Goal: Task Accomplishment & Management: Manage account settings

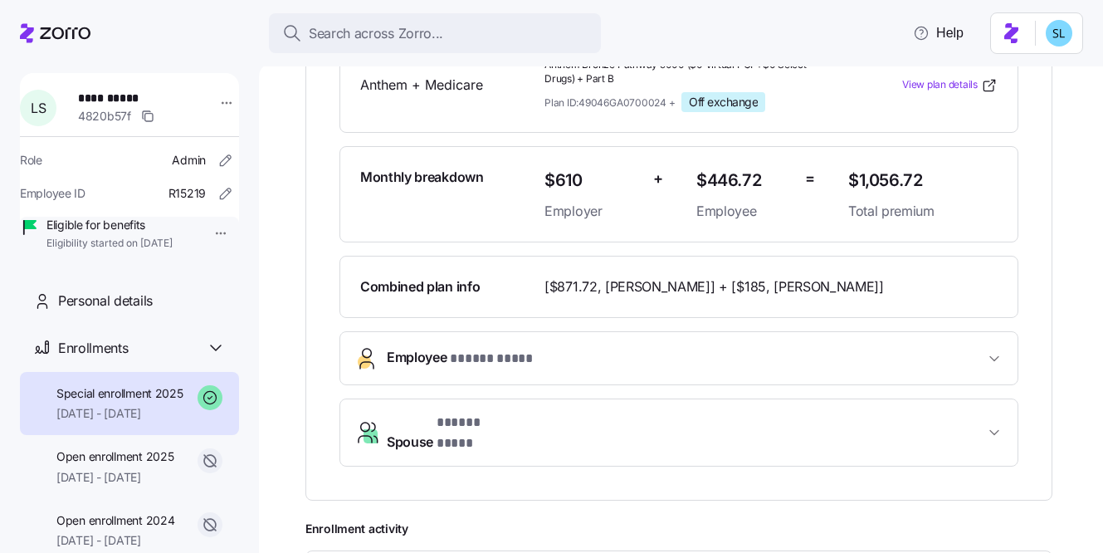
scroll to position [300, 0]
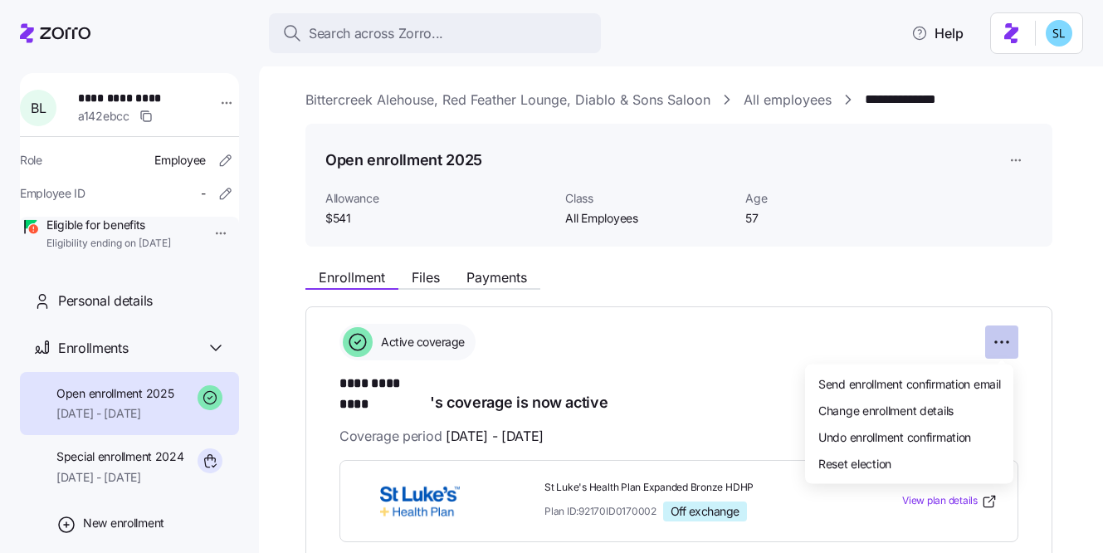
click at [1004, 345] on html "**********" at bounding box center [551, 271] width 1103 height 543
click at [970, 413] on div "Change enrollment details" at bounding box center [909, 410] width 195 height 27
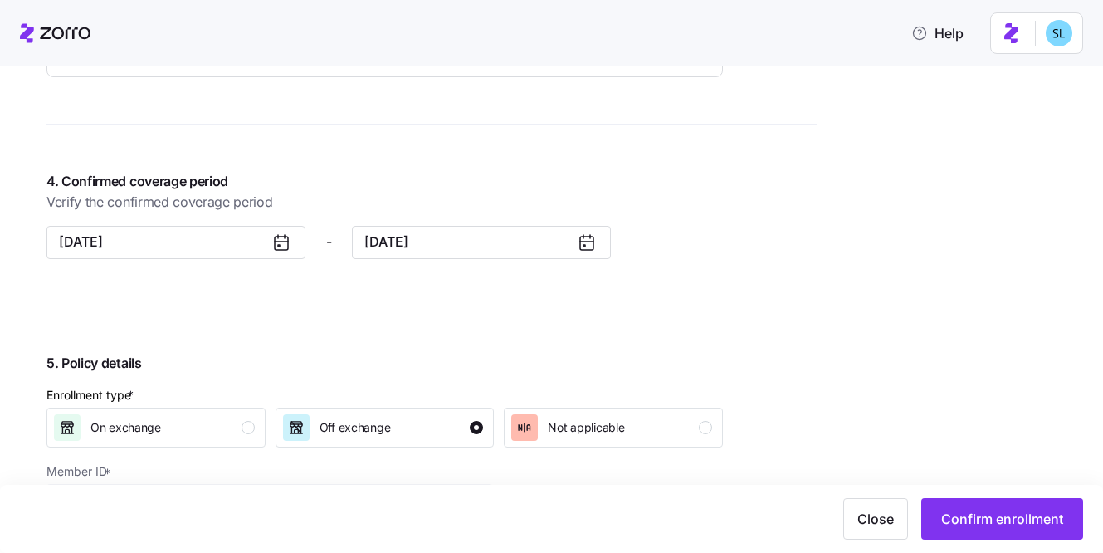
scroll to position [1445, 0]
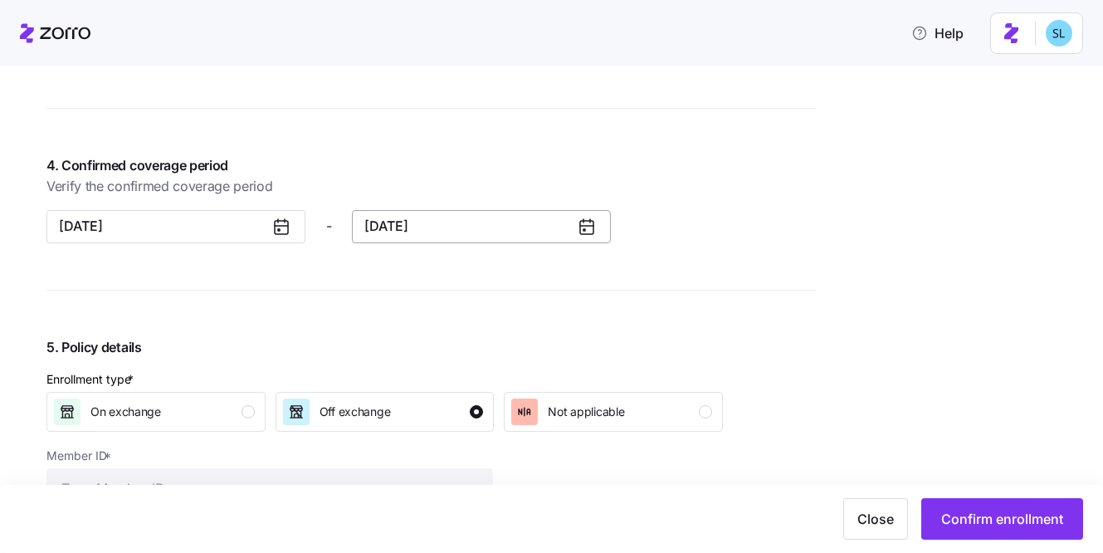
click at [500, 228] on button "12/31/2025" at bounding box center [481, 226] width 259 height 33
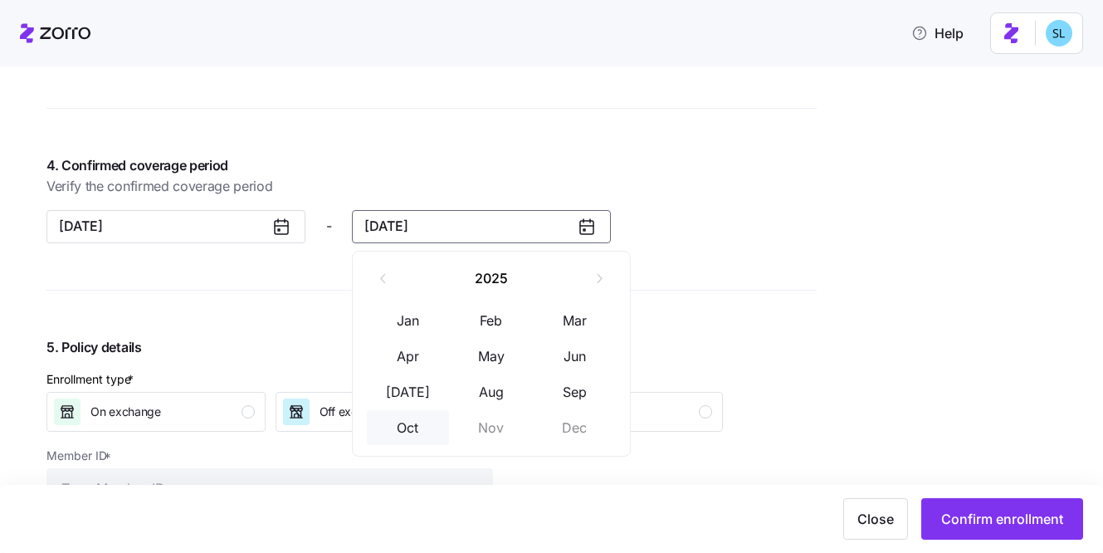
click at [417, 433] on button "Oct" at bounding box center [408, 427] width 83 height 35
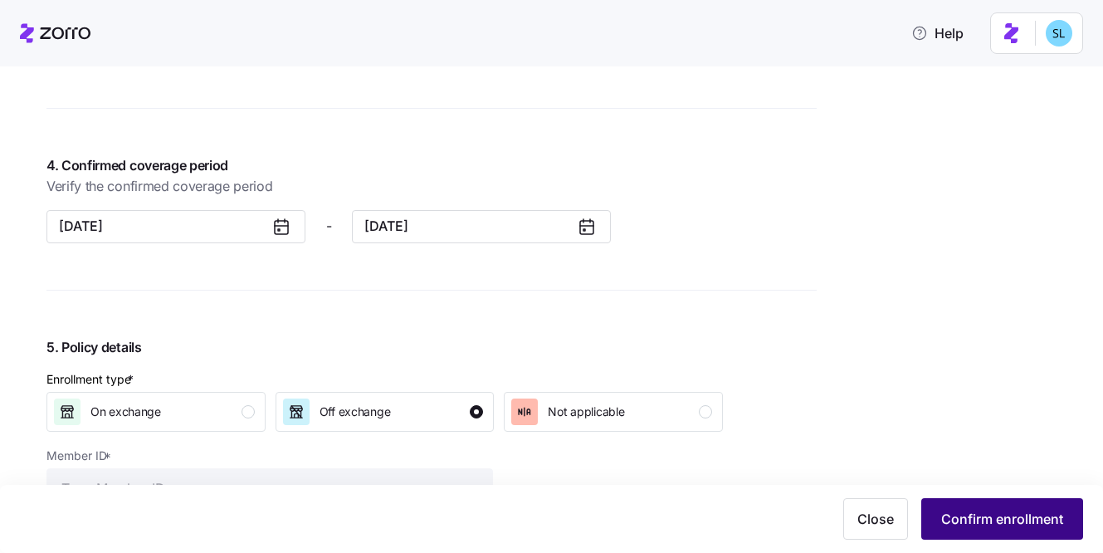
click at [949, 524] on span "Confirm enrollment" at bounding box center [1002, 519] width 122 height 20
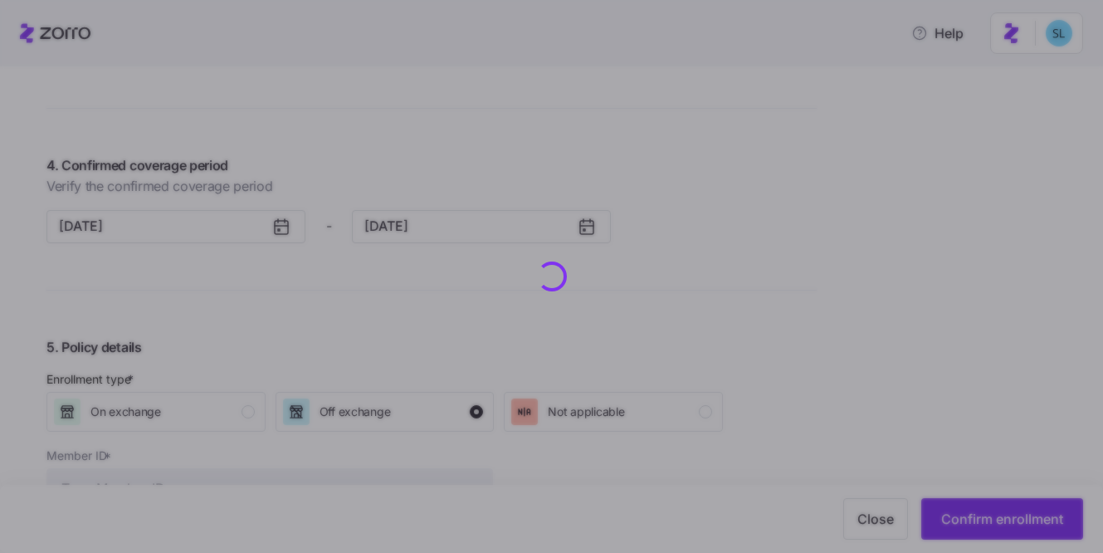
scroll to position [1478, 0]
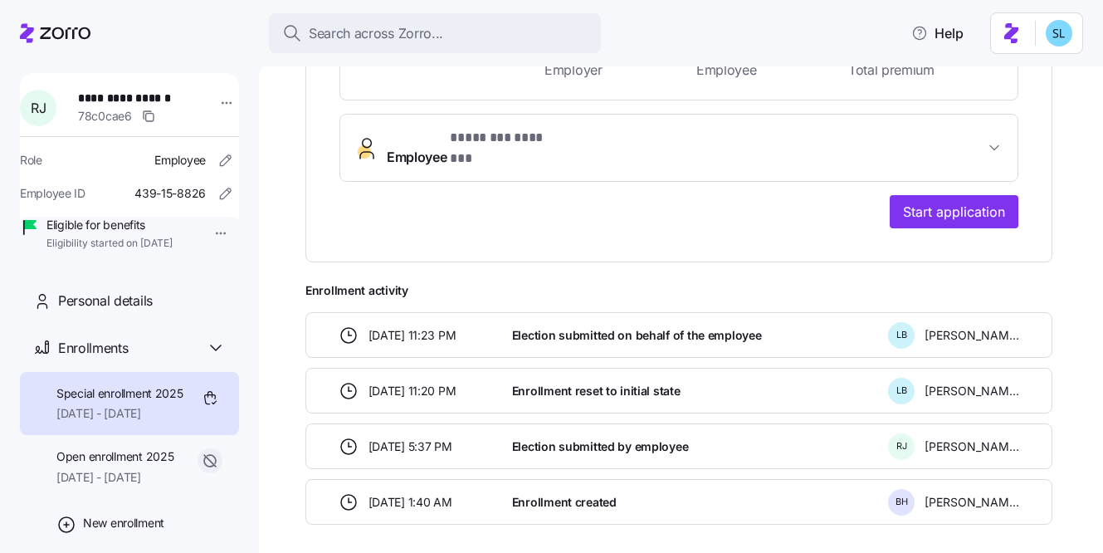
scroll to position [535, 0]
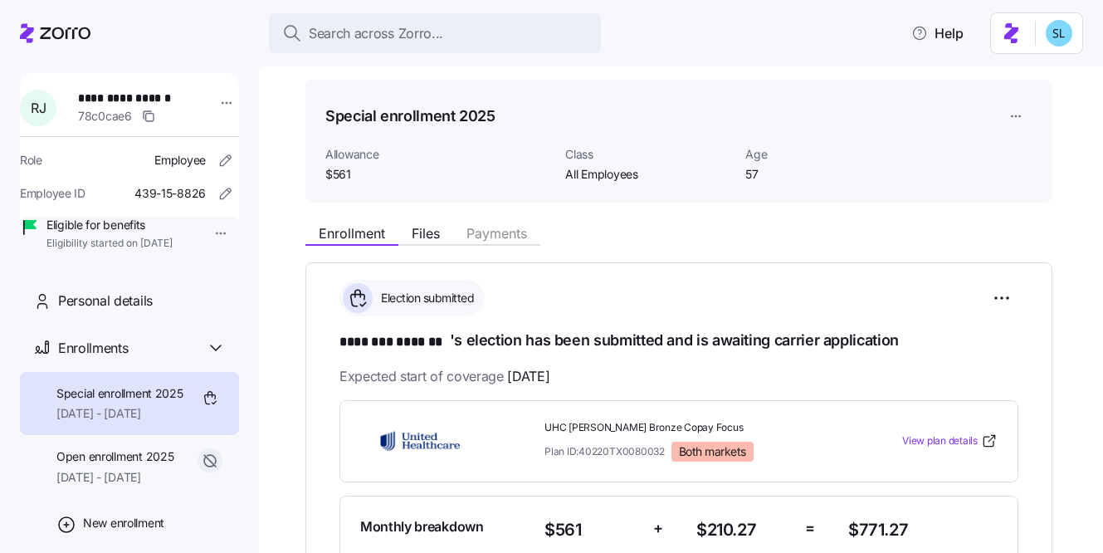
scroll to position [70, 0]
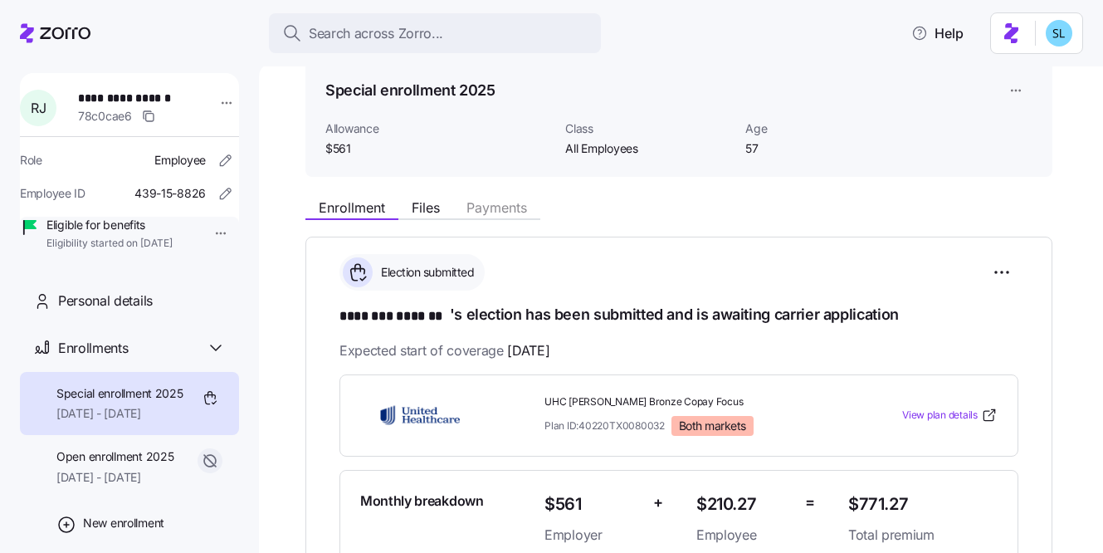
click at [887, 507] on span "$771.27" at bounding box center [922, 504] width 149 height 27
copy span "$771.27"
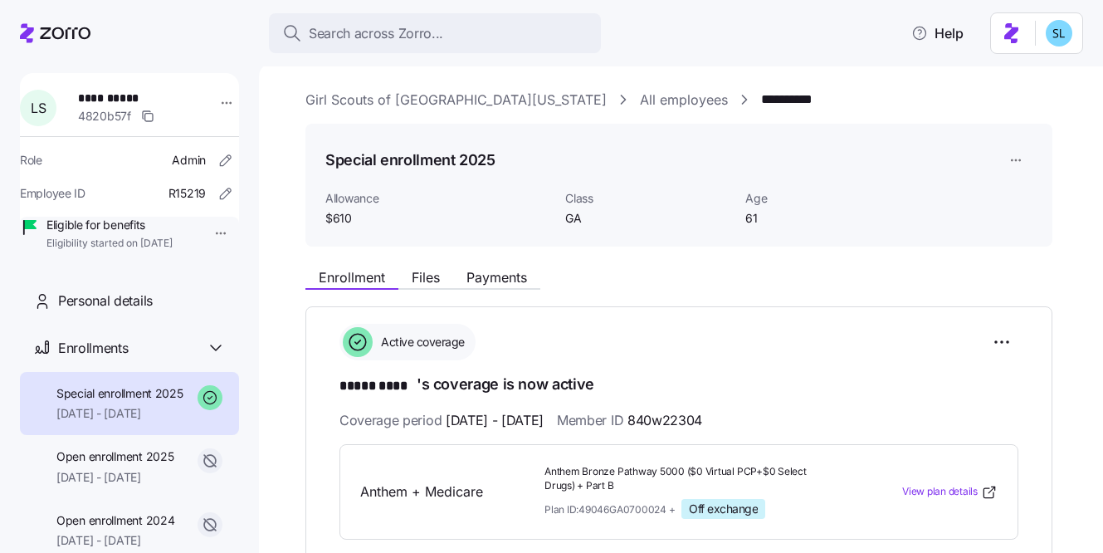
scroll to position [300, 0]
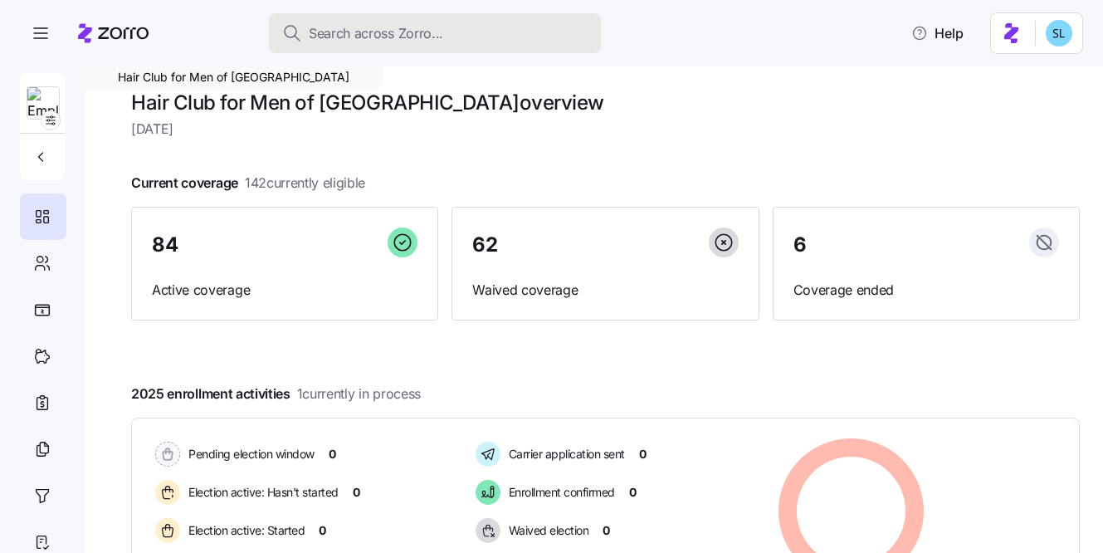
click at [537, 42] on div "Search across Zorro..." at bounding box center [435, 33] width 306 height 21
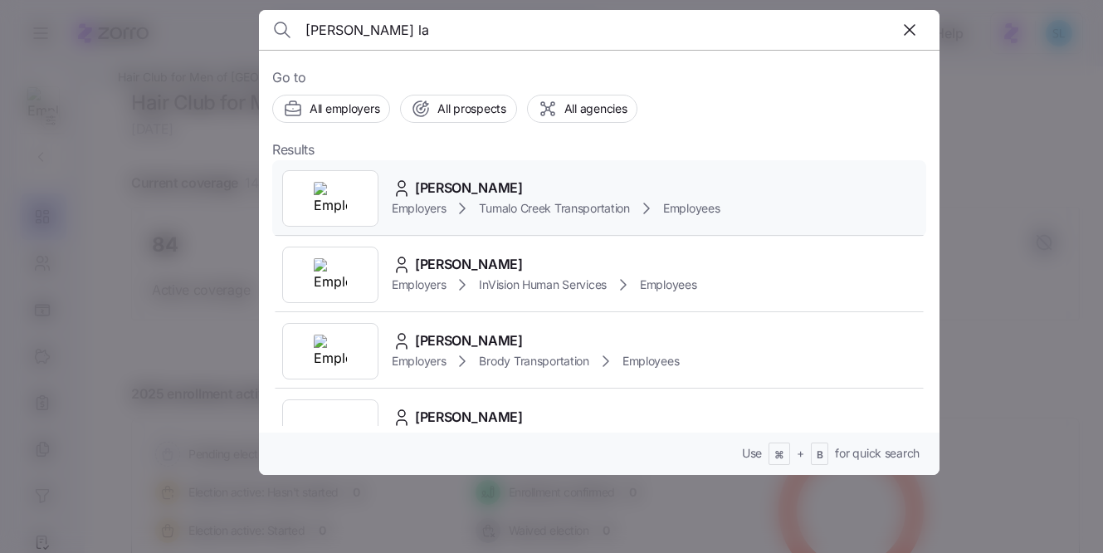
type input "[PERSON_NAME] la"
click at [560, 182] on div "[PERSON_NAME]" at bounding box center [556, 188] width 328 height 21
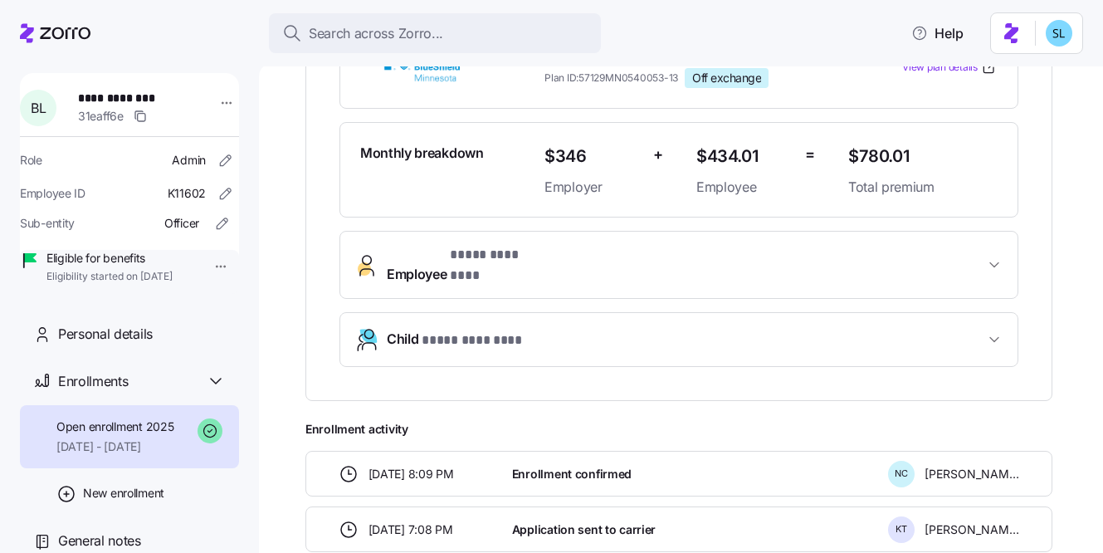
scroll to position [613, 0]
